Goal: Information Seeking & Learning: Learn about a topic

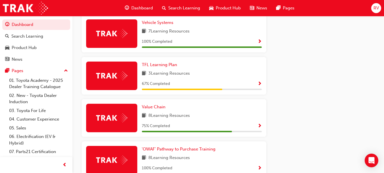
scroll to position [364, 0]
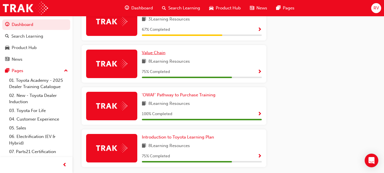
click at [153, 54] on span "Value Chain" at bounding box center [154, 52] width 24 height 5
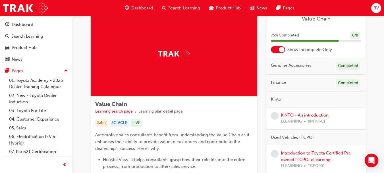
scroll to position [28, 0]
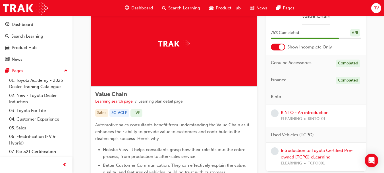
click at [299, 62] on span "Genuine Accessories" at bounding box center [291, 62] width 41 height 7
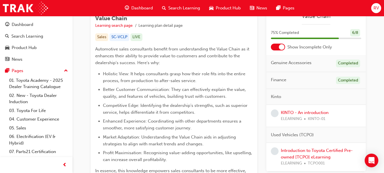
scroll to position [57, 0]
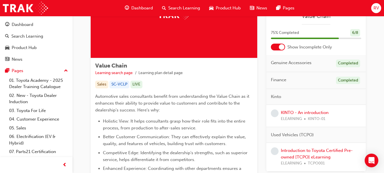
click at [278, 47] on div at bounding box center [278, 46] width 14 height 7
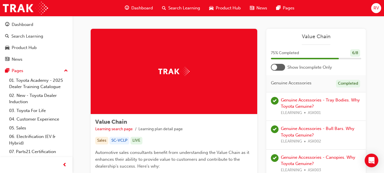
scroll to position [0, 0]
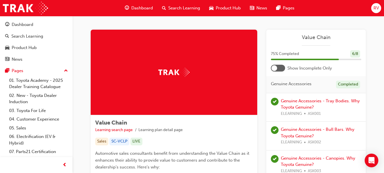
click at [279, 67] on div at bounding box center [278, 68] width 14 height 7
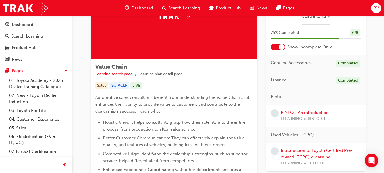
scroll to position [57, 0]
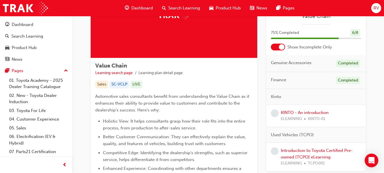
click at [310, 115] on div "KINTO - An introduction ELEARNING KINTO-01" at bounding box center [305, 115] width 48 height 13
click at [310, 112] on link "KINTO - An introduction" at bounding box center [305, 112] width 48 height 5
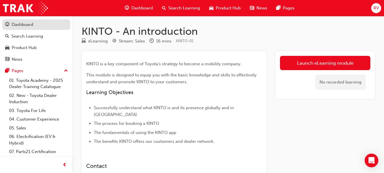
click at [22, 22] on div "Dashboard" at bounding box center [23, 24] width 22 height 7
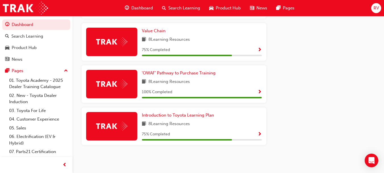
scroll to position [388, 0]
click at [200, 115] on span "Introduction to Toyota Learning Plan" at bounding box center [178, 114] width 72 height 5
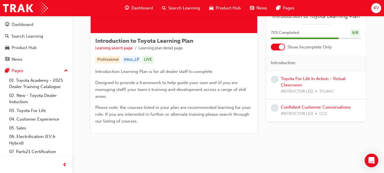
scroll to position [84, 0]
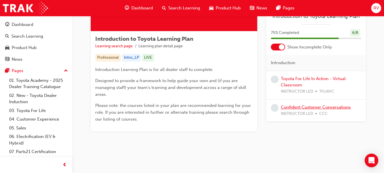
click at [307, 107] on link "Confident Customer Conversations" at bounding box center [316, 106] width 70 height 5
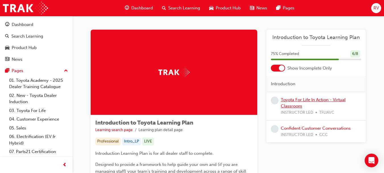
click at [307, 99] on link "Toyota For Life In Action - Virtual Classroom" at bounding box center [313, 103] width 65 height 12
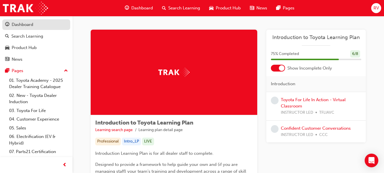
click at [28, 24] on div "Dashboard" at bounding box center [23, 24] width 22 height 7
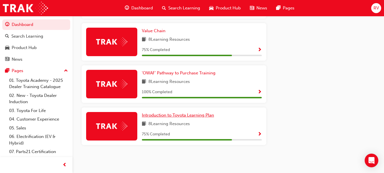
scroll to position [302, 0]
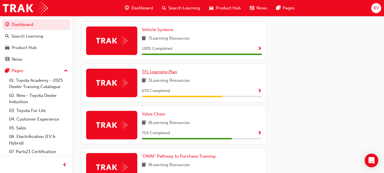
click at [160, 74] on span "TFL Learning Plan" at bounding box center [159, 71] width 35 height 5
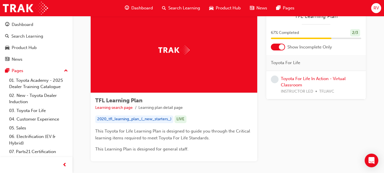
scroll to position [52, 0]
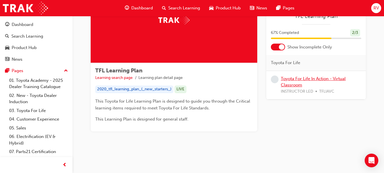
click at [300, 80] on link "Toyota For Life In Action - Virtual Classroom" at bounding box center [313, 82] width 65 height 12
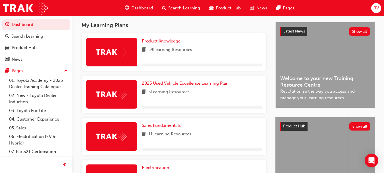
scroll to position [196, 0]
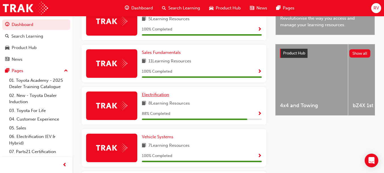
click at [155, 96] on span "Electrification" at bounding box center [155, 94] width 27 height 5
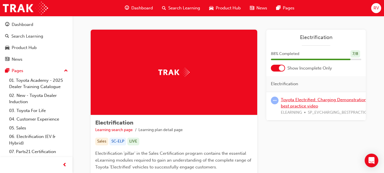
click at [306, 104] on link "Toyota Electrified: Charging Demonstration best practice video" at bounding box center [324, 103] width 86 height 12
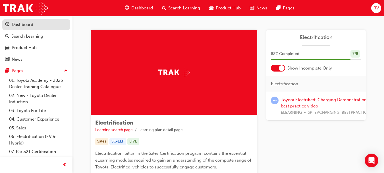
click at [30, 25] on div "Dashboard" at bounding box center [23, 24] width 22 height 7
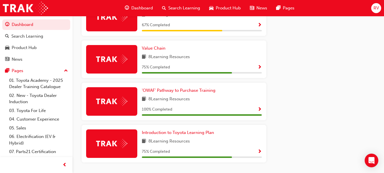
scroll to position [369, 0]
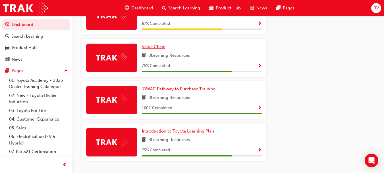
click at [156, 49] on span "Value Chain" at bounding box center [154, 46] width 24 height 5
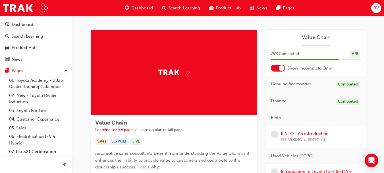
scroll to position [142, 0]
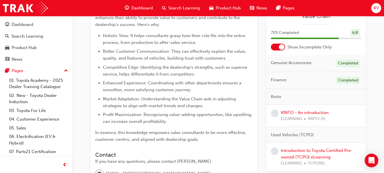
click at [293, 153] on div "Introduction to Toyota Certified Pre-owned [TCPO] eLearning ELEARNING TCPO001" at bounding box center [321, 156] width 80 height 19
click at [292, 149] on link "Introduction to Toyota Certified Pre-owned [TCPO] eLearning" at bounding box center [317, 154] width 72 height 12
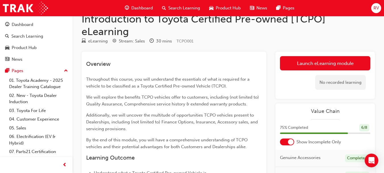
scroll to position [1, 0]
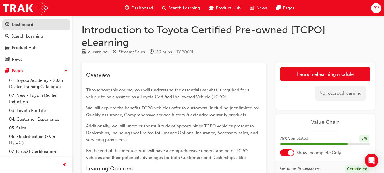
click at [17, 24] on div "Dashboard" at bounding box center [23, 24] width 22 height 7
